Goal: Transaction & Acquisition: Purchase product/service

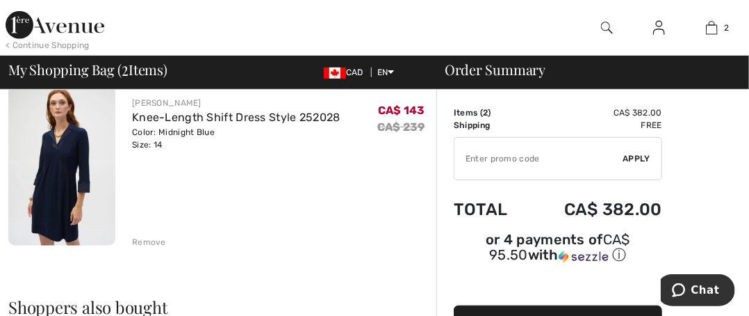
scroll to position [278, 0]
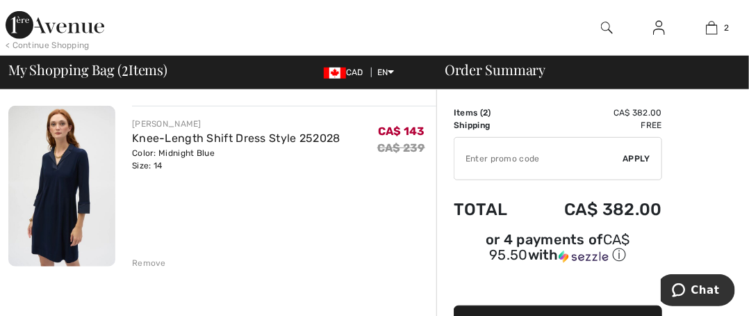
click at [152, 259] on div "Remove" at bounding box center [149, 263] width 34 height 13
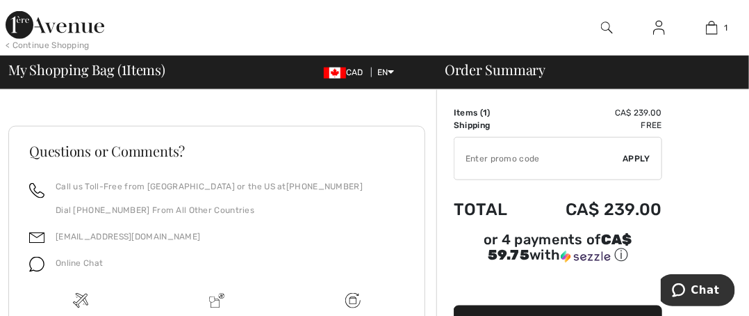
scroll to position [676, 0]
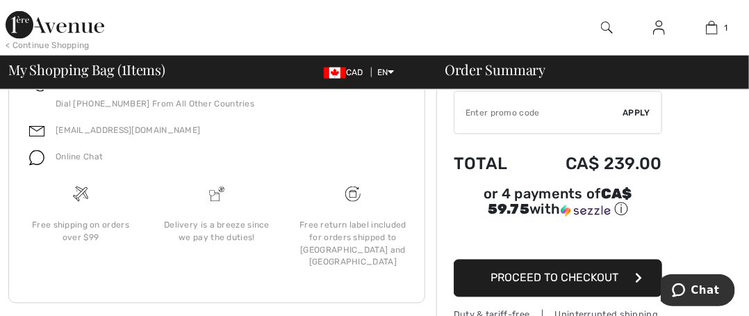
click at [562, 271] on span "Proceed to Checkout" at bounding box center [555, 277] width 128 height 13
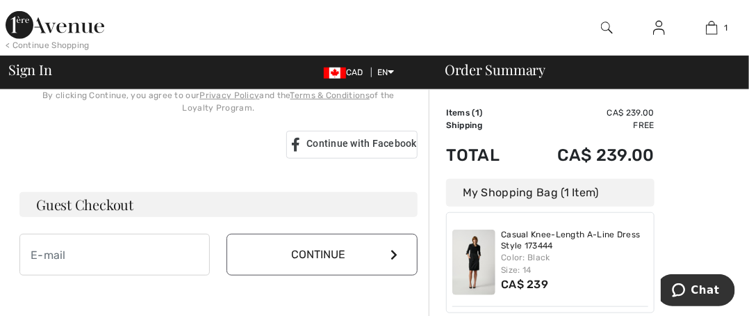
scroll to position [417, 0]
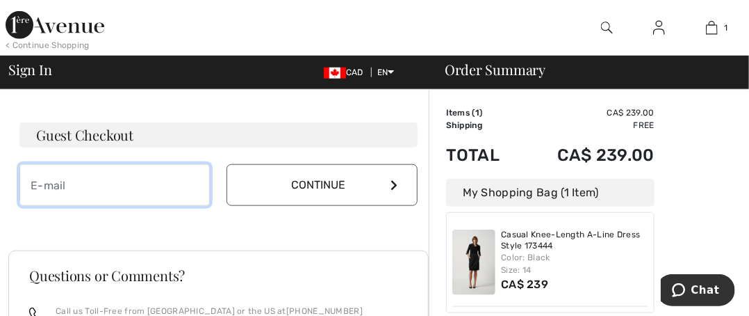
click at [101, 177] on input "email" at bounding box center [114, 185] width 190 height 42
type input "[EMAIL_ADDRESS][DOMAIN_NAME]"
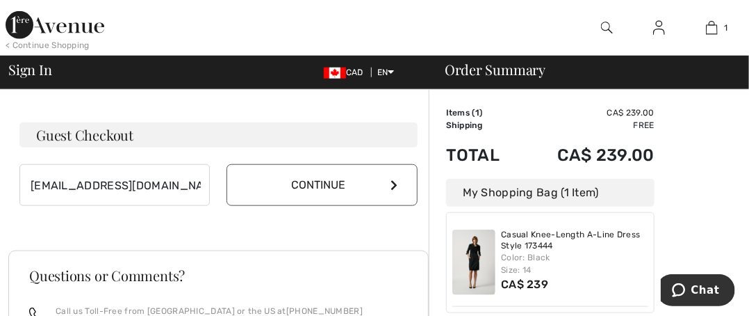
click at [364, 190] on button "Continue" at bounding box center [322, 185] width 190 height 42
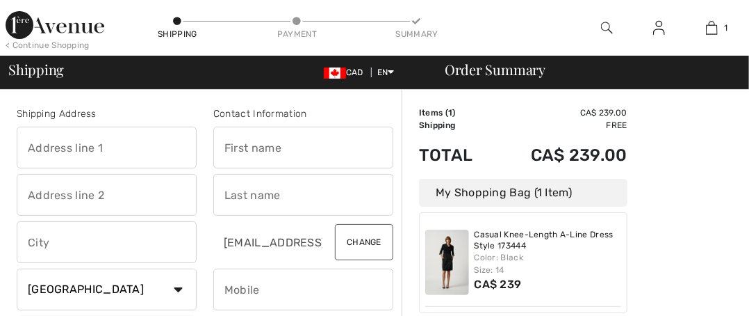
click at [138, 147] on input "text" at bounding box center [107, 148] width 180 height 42
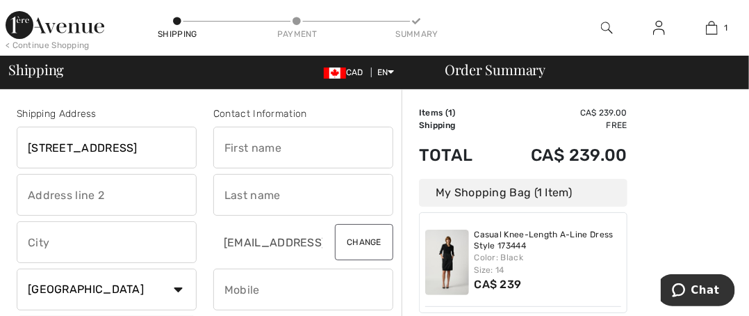
type input "[STREET_ADDRESS]"
click at [88, 247] on input "text" at bounding box center [107, 242] width 180 height 42
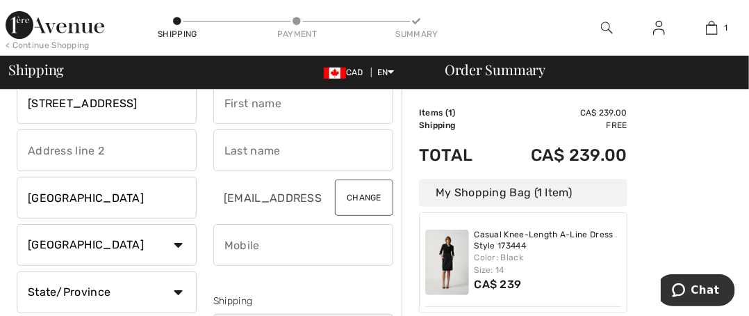
scroll to position [70, 0]
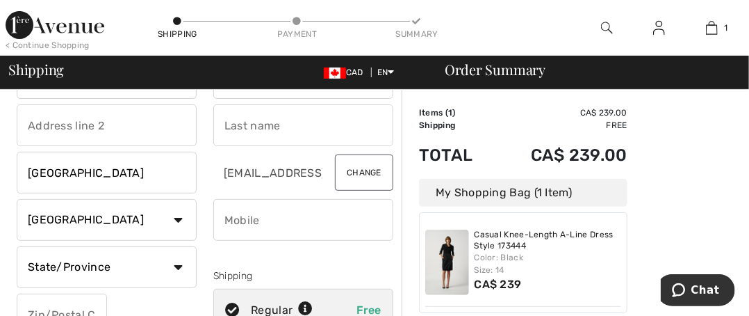
type input "[GEOGRAPHIC_DATA]"
click at [179, 264] on select "State/Province [GEOGRAPHIC_DATA] [GEOGRAPHIC_DATA] [GEOGRAPHIC_DATA] [GEOGRAPHI…" at bounding box center [107, 267] width 180 height 42
select select "ON"
click at [17, 246] on select "State/Province Alberta British Columbia Manitoba New Brunswick Newfoundland and…" at bounding box center [107, 267] width 180 height 42
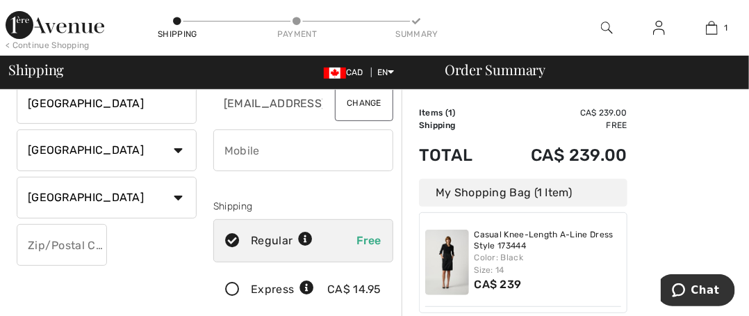
click at [44, 250] on input "text" at bounding box center [62, 245] width 90 height 42
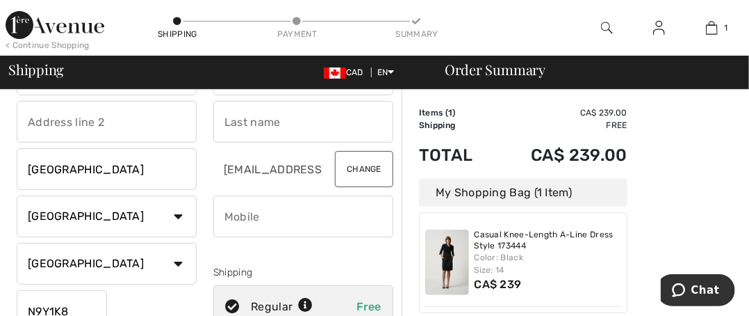
scroll to position [0, 0]
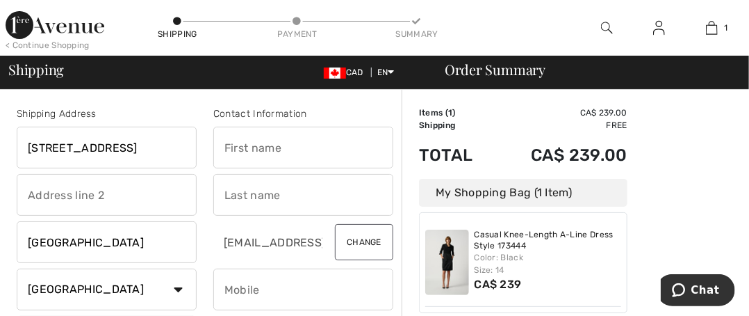
type input "N9Y1K8"
click at [279, 149] on input "text" at bounding box center [303, 148] width 180 height 42
type input "Lori"
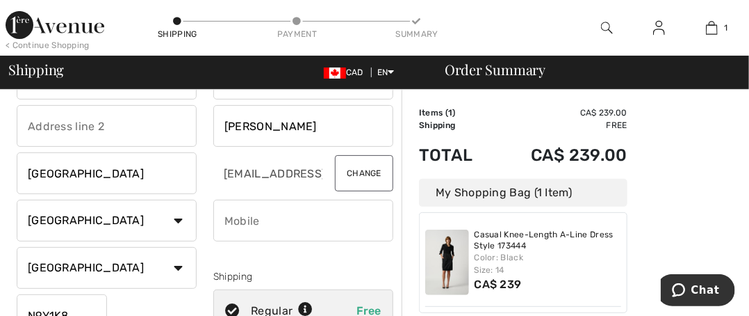
scroll to position [70, 0]
type input "Phillips"
click at [266, 224] on input "phone" at bounding box center [303, 220] width 180 height 42
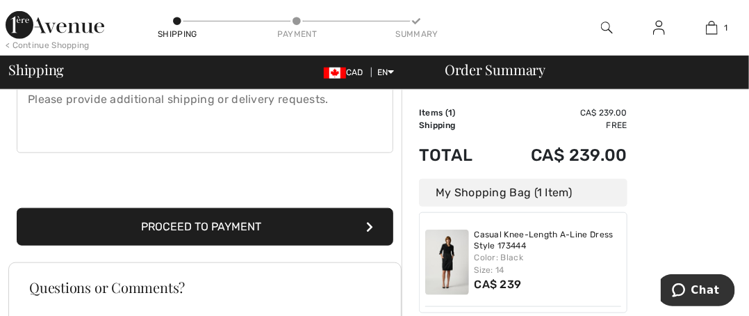
scroll to position [417, 0]
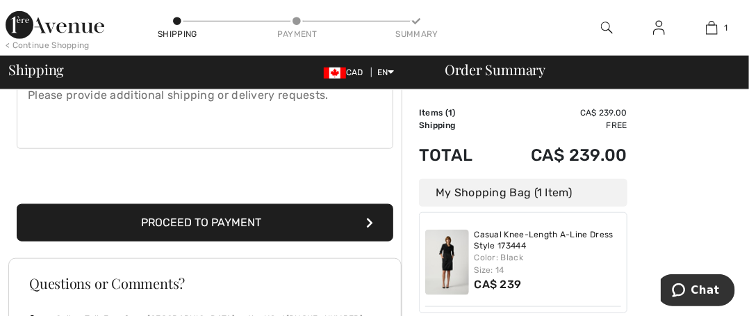
type input "5194003932"
click at [304, 219] on button "Proceed to Payment" at bounding box center [205, 223] width 377 height 38
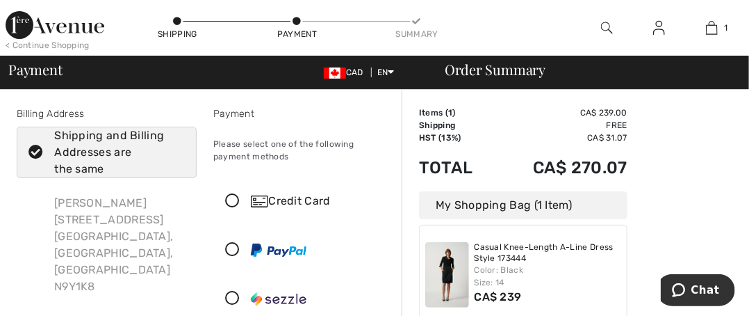
click at [233, 200] on icon at bounding box center [232, 201] width 37 height 15
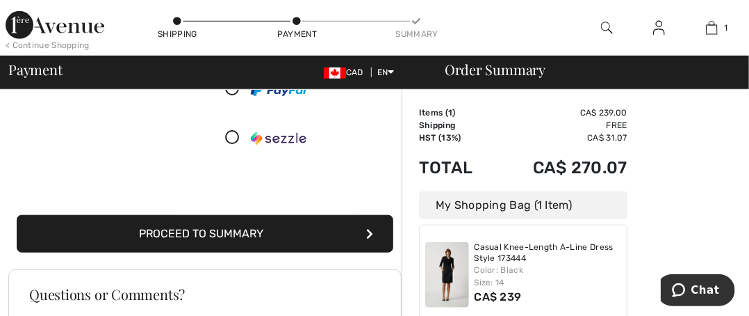
scroll to position [348, 0]
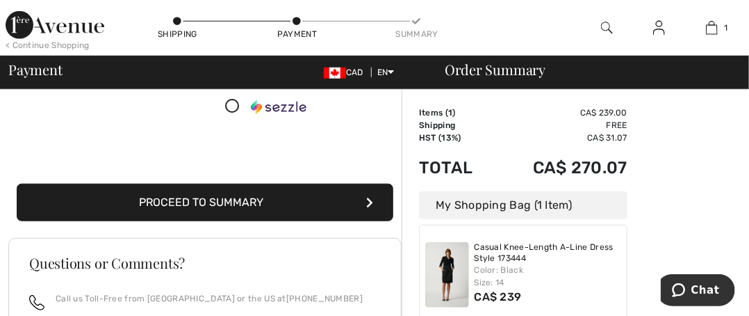
click at [265, 201] on button "Proceed to Summary" at bounding box center [205, 203] width 377 height 38
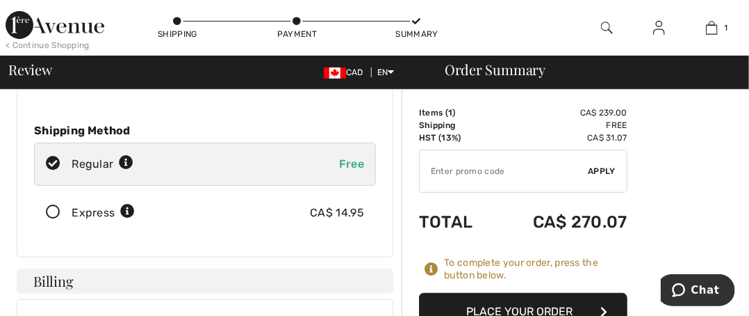
scroll to position [209, 0]
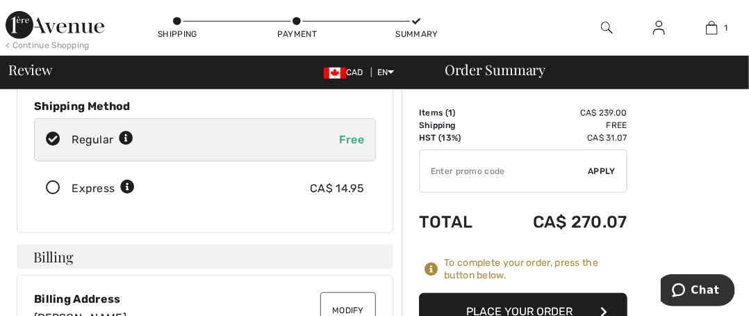
click at [547, 302] on button "Place Your Order" at bounding box center [523, 312] width 209 height 38
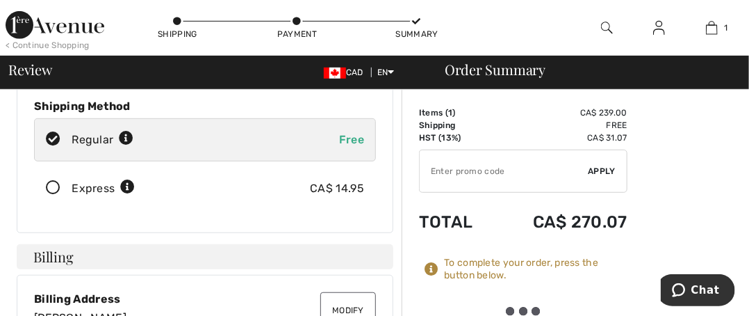
scroll to position [278, 0]
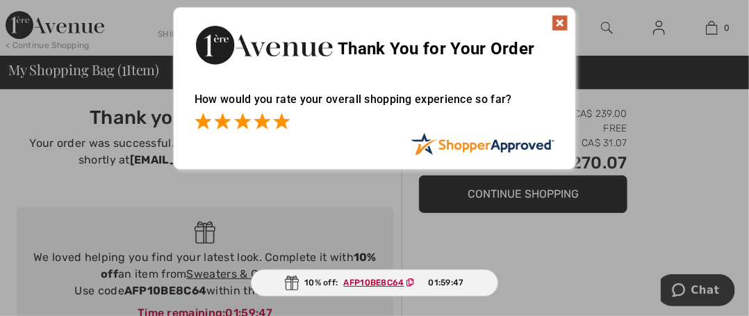
click at [286, 122] on span at bounding box center [281, 121] width 17 height 17
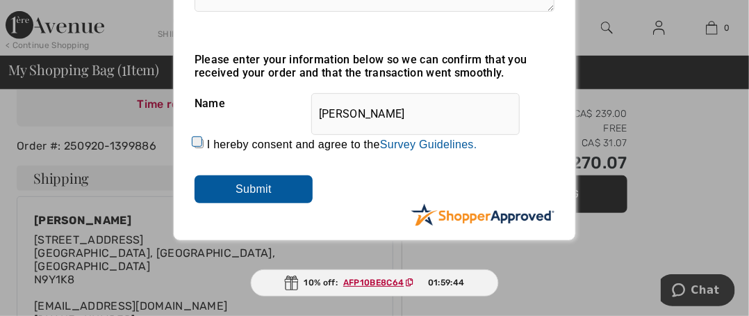
scroll to position [209, 0]
click at [197, 141] on input "I hereby consent and agree to the By submitting a review, you grant permission …" at bounding box center [199, 143] width 9 height 9
checkbox input "true"
click at [232, 192] on input "Submit" at bounding box center [254, 189] width 118 height 28
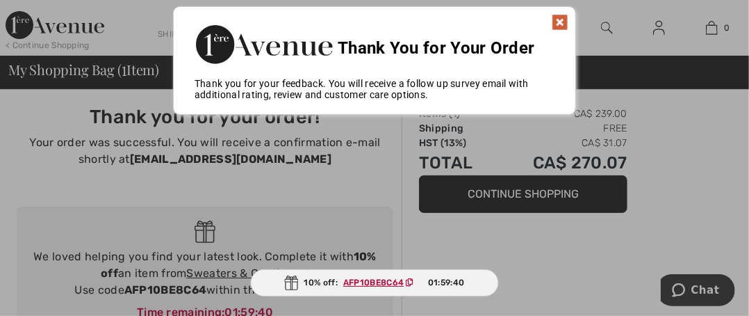
scroll to position [0, 0]
click at [563, 22] on img at bounding box center [560, 23] width 17 height 17
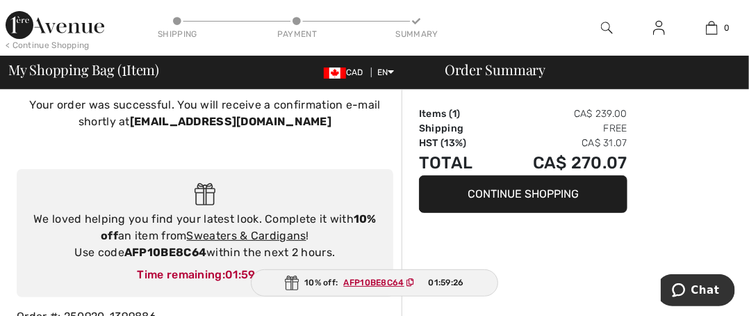
scroll to position [70, 0]
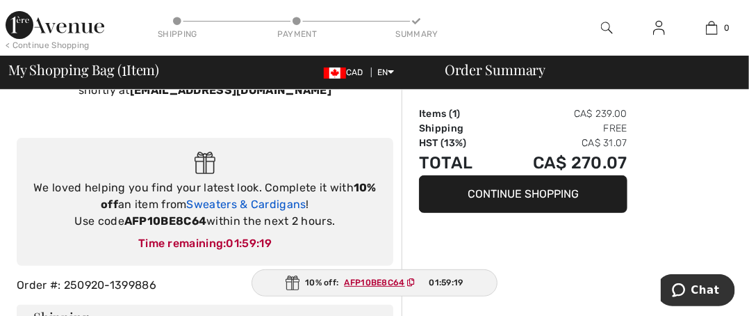
click at [286, 207] on link "Sweaters & Cardigans" at bounding box center [247, 203] width 120 height 13
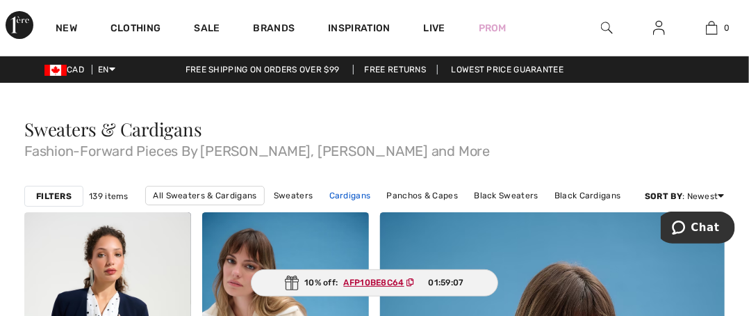
click at [350, 195] on link "Cardigans" at bounding box center [351, 195] width 56 height 18
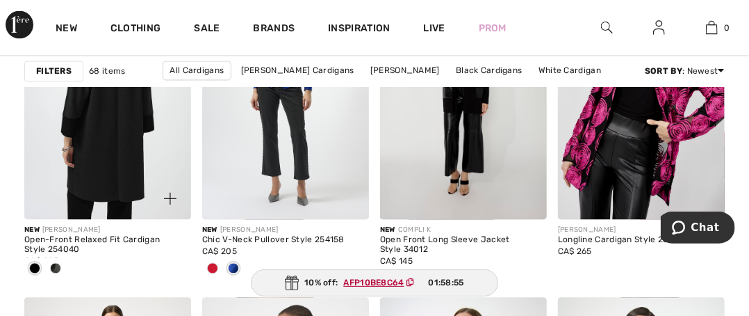
scroll to position [904, 0]
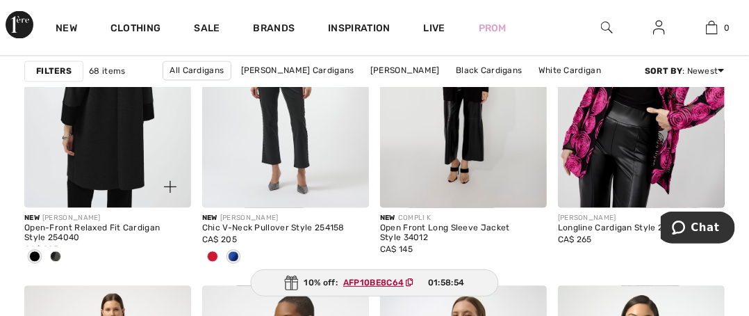
click at [127, 169] on img at bounding box center [107, 83] width 167 height 250
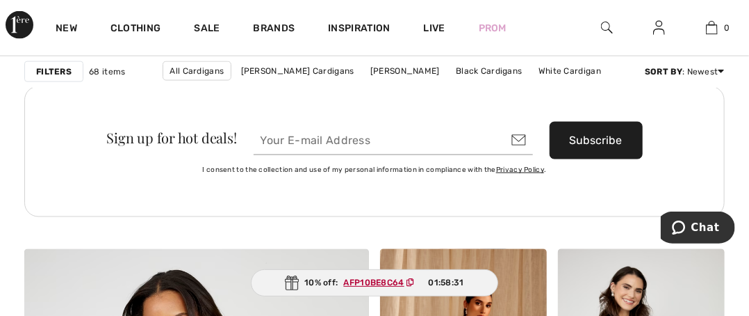
scroll to position [2433, 0]
